Goal: Complete application form

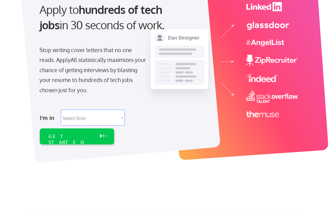
click at [112, 112] on select "Select Role Software Engineering Product Management Customer Success Sales UI/U…" at bounding box center [93, 118] width 64 height 16
select select ""design""
click at [103, 137] on button at bounding box center [104, 135] width 6 height 7
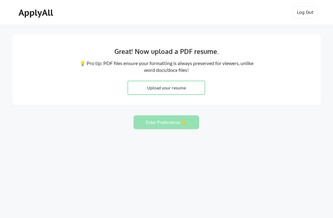
click at [188, 90] on input "file" at bounding box center [166, 87] width 77 height 13
click at [184, 122] on button "Enter Preferences 👉" at bounding box center [167, 122] width 66 height 14
click at [174, 124] on button "Enter Preferences 👉" at bounding box center [167, 122] width 66 height 14
click at [188, 93] on input "file" at bounding box center [166, 87] width 77 height 13
type input "C:\fakepath\CV (German) Eleonora Kraizinger.pdf 2.pdf"
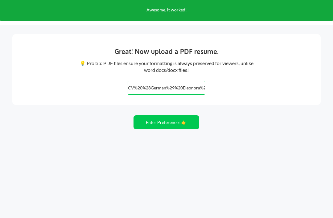
click at [167, 119] on button "Enter Preferences 👉" at bounding box center [167, 122] width 66 height 14
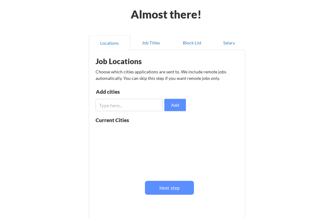
scroll to position [27, 0]
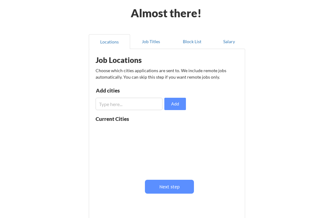
click at [146, 103] on input "input" at bounding box center [129, 104] width 67 height 12
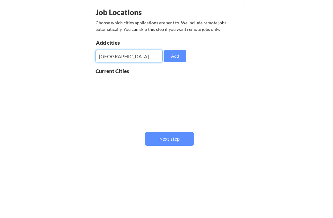
type input "[GEOGRAPHIC_DATA]"
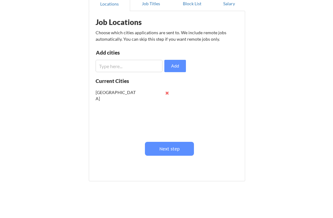
click at [144, 61] on input "input" at bounding box center [129, 66] width 67 height 12
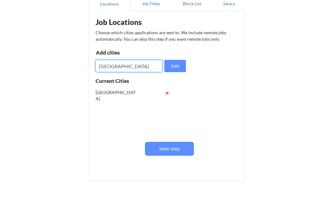
type input "[GEOGRAPHIC_DATA]"
click at [180, 63] on button "Add" at bounding box center [175, 66] width 22 height 12
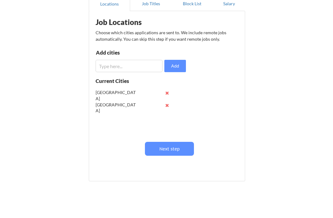
click at [139, 65] on input "input" at bounding box center [129, 66] width 67 height 12
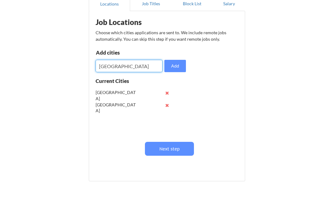
type input "[GEOGRAPHIC_DATA]"
click at [178, 68] on button "Add" at bounding box center [175, 66] width 22 height 12
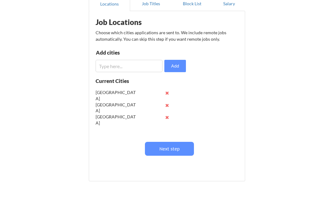
click at [140, 64] on input "input" at bounding box center [129, 66] width 67 height 12
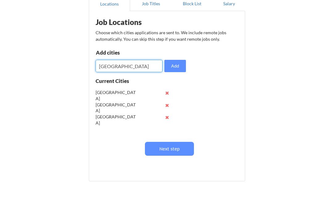
type input "Hamburg"
click at [173, 65] on button "Add" at bounding box center [175, 66] width 22 height 12
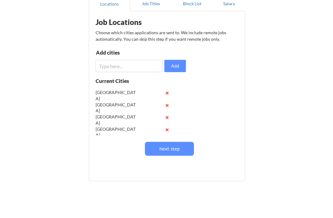
click at [141, 63] on input "input" at bounding box center [129, 66] width 67 height 12
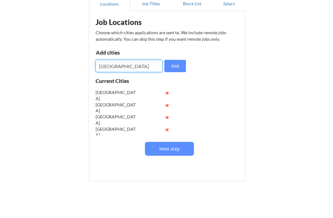
type input "Amsterdam"
click at [175, 64] on button "Add" at bounding box center [175, 66] width 22 height 12
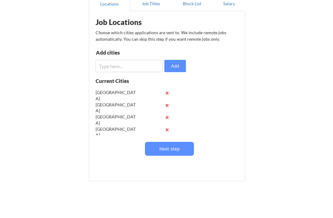
click at [139, 67] on input "input" at bounding box center [129, 66] width 67 height 12
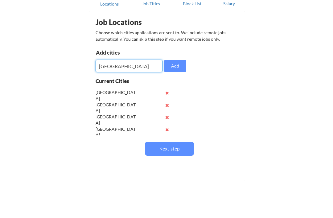
type input "[GEOGRAPHIC_DATA]"
click at [177, 64] on button "Add" at bounding box center [175, 66] width 22 height 12
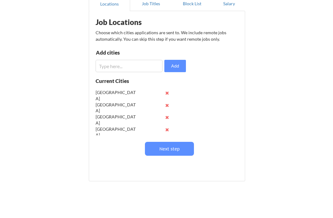
click at [140, 64] on input "input" at bounding box center [129, 66] width 67 height 12
click at [224, 85] on div "Job Locations Choose which cities applications are sent to. We include remote j…" at bounding box center [168, 93] width 152 height 159
click at [180, 146] on button "Next step" at bounding box center [169, 149] width 49 height 14
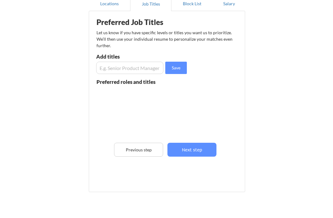
click at [147, 63] on input "input" at bounding box center [129, 68] width 67 height 12
type input "U"
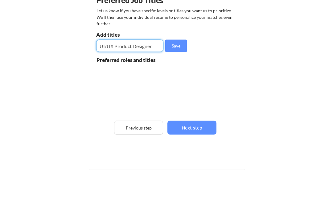
type input "UI/UX Product Designer"
click at [174, 62] on button "Save" at bounding box center [176, 68] width 22 height 12
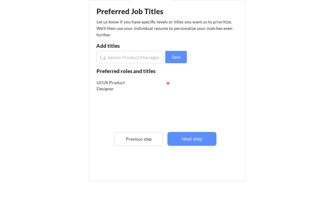
click at [201, 138] on button "Next step" at bounding box center [191, 139] width 49 height 14
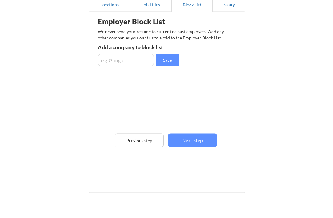
scroll to position [61, 0]
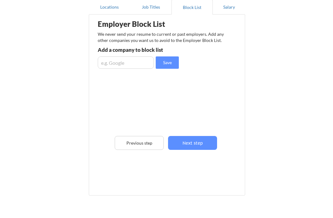
click at [198, 143] on button "Next step" at bounding box center [192, 143] width 49 height 14
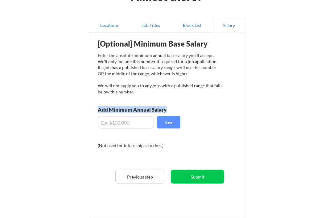
scroll to position [43, 0]
click at [142, 118] on input "input" at bounding box center [126, 122] width 56 height 12
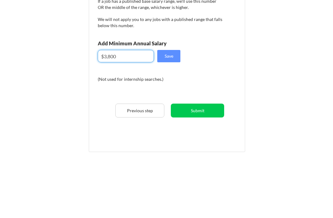
type input "$38,000"
click at [169, 116] on button "Save" at bounding box center [168, 122] width 23 height 12
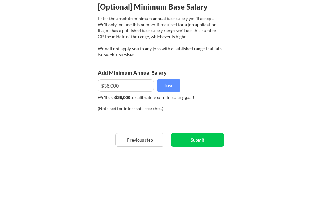
click at [208, 138] on button "Submit" at bounding box center [197, 140] width 53 height 14
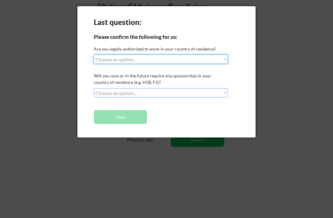
click at [221, 55] on select "Choose an option... Yes, I am a US Citizen Yes, I am a Canadian Citizen Yes, I …" at bounding box center [161, 59] width 134 height 9
select select ""yes__i_am_an_other_permanent_resident""
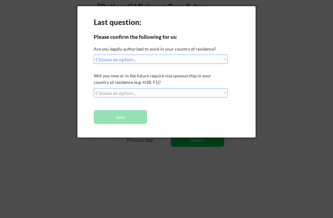
click at [223, 92] on select "Choose an option... No, I will not need sponsorship Yes, I will need sponsorship" at bounding box center [161, 92] width 134 height 9
select select ""no__i_will_not_need_sponsorship""
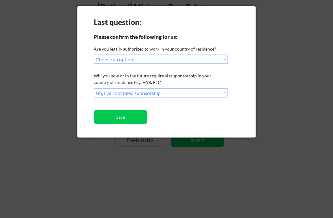
click at [135, 118] on button "Save" at bounding box center [120, 117] width 53 height 14
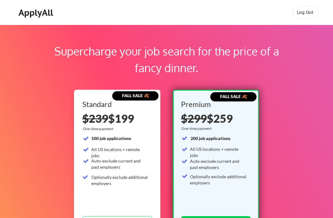
click at [309, 116] on div "Supercharge your job search for the price of a fancy dinner. FALL SALE 🍂 Standa…" at bounding box center [166, 202] width 333 height 354
click at [36, 7] on div "ApplyAll" at bounding box center [37, 12] width 36 height 10
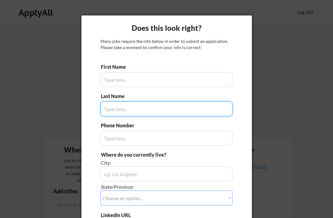
click at [300, 88] on div at bounding box center [166, 109] width 333 height 218
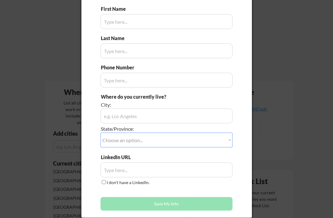
scroll to position [57, 0]
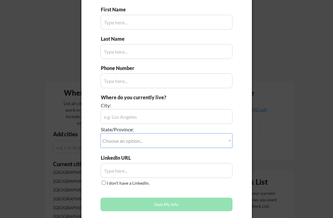
click at [287, 93] on div at bounding box center [166, 109] width 333 height 218
click at [297, 89] on div at bounding box center [166, 109] width 333 height 218
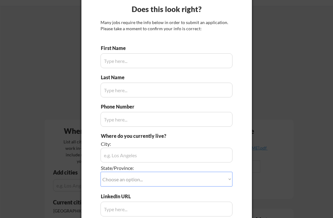
scroll to position [0, 0]
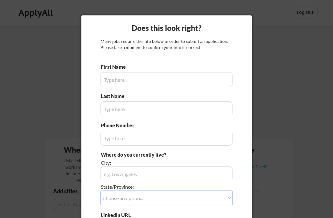
click at [324, 77] on div at bounding box center [166, 109] width 333 height 218
click at [311, 82] on div at bounding box center [166, 109] width 333 height 218
click at [60, 91] on div at bounding box center [166, 109] width 333 height 218
click at [202, 80] on input "input" at bounding box center [167, 79] width 132 height 15
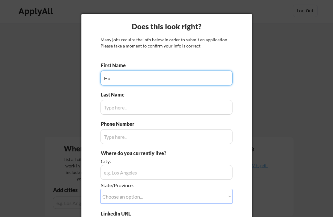
type input "H"
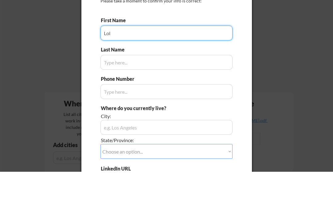
type input "Lol"
click at [203, 101] on input "input" at bounding box center [167, 108] width 132 height 15
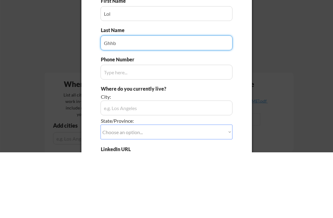
type input "Ghhb"
click at [196, 122] on div "Phone Number" at bounding box center [167, 133] width 132 height 23
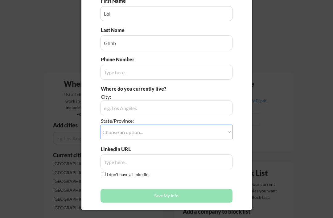
click at [188, 74] on input "input" at bounding box center [167, 72] width 132 height 15
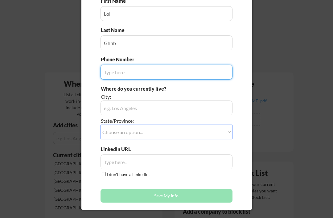
scroll to position [66, 0]
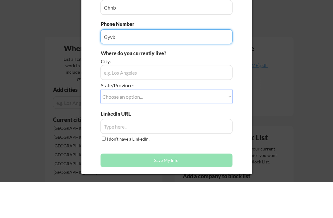
type input "Gyyb"
click at [205, 86] on div "Where do you currently live? City: State/Province: Choose an option... Other/No…" at bounding box center [167, 116] width 132 height 60
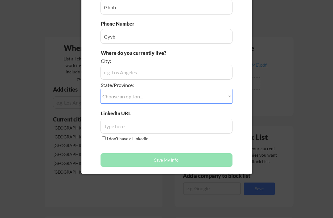
click at [199, 71] on input "input" at bounding box center [167, 72] width 132 height 15
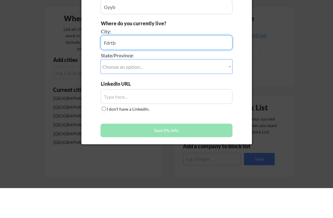
type input "Fdrtb"
click at [213, 89] on select "Choose an option... Other/Not Applicable Alabama Alaska Alberta Arizona Arkansa…" at bounding box center [167, 96] width 132 height 15
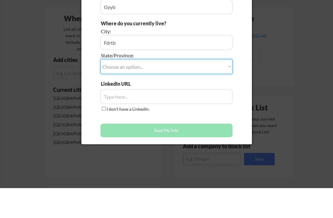
scroll to position [132, 0]
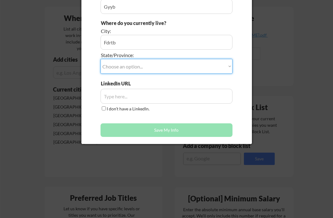
select select ""Alaska""
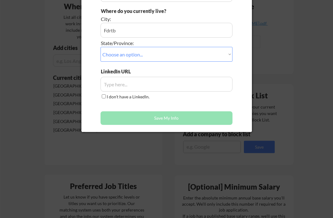
click at [221, 48] on select "Choose an option... Other/Not Applicable Alabama Alaska Alberta Arizona Arkansa…" at bounding box center [167, 54] width 132 height 15
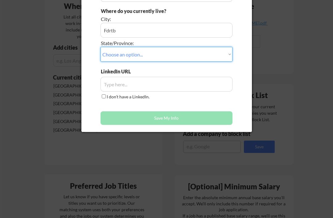
click at [214, 82] on input "input" at bounding box center [167, 84] width 132 height 15
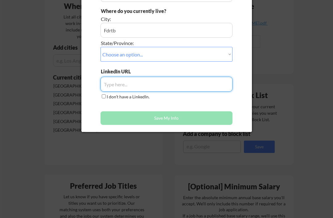
scroll to position [143, 0]
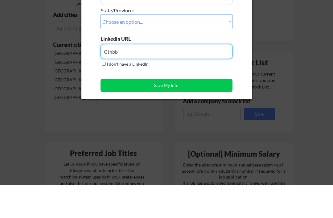
type input "Gthbb"
click at [210, 112] on button "Save My Info" at bounding box center [167, 119] width 132 height 14
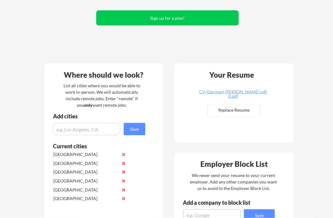
scroll to position [76, 0]
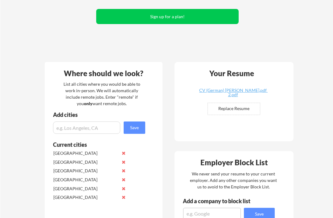
click at [244, 108] on input "file" at bounding box center [234, 109] width 52 height 12
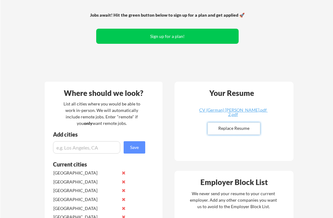
scroll to position [0, 0]
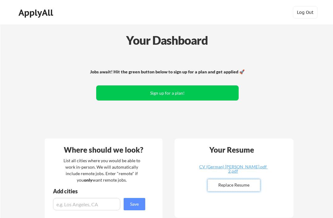
click at [307, 11] on button "Log Out" at bounding box center [305, 12] width 25 height 12
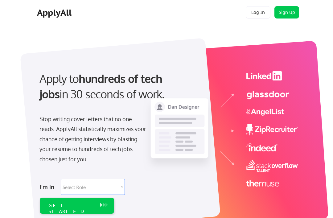
click at [258, 6] on button "Log In" at bounding box center [258, 12] width 25 height 12
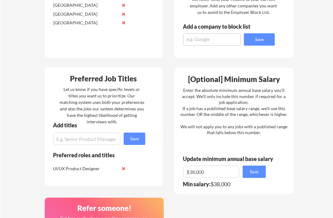
scroll to position [251, 0]
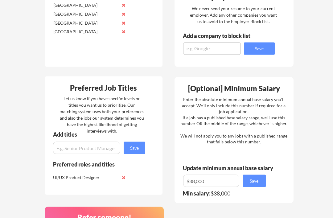
click at [122, 178] on button at bounding box center [124, 178] width 5 height 5
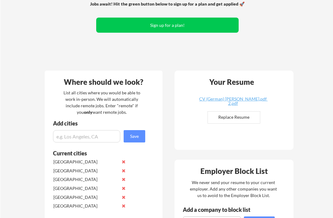
scroll to position [93, 0]
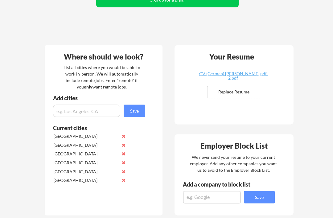
click at [245, 94] on input "file" at bounding box center [234, 92] width 52 height 12
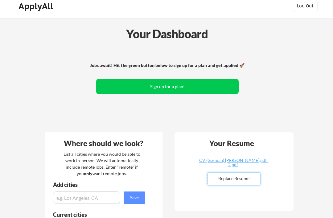
scroll to position [8, 0]
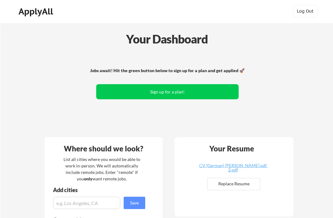
scroll to position [0, 0]
